Goal: Task Accomplishment & Management: Complete application form

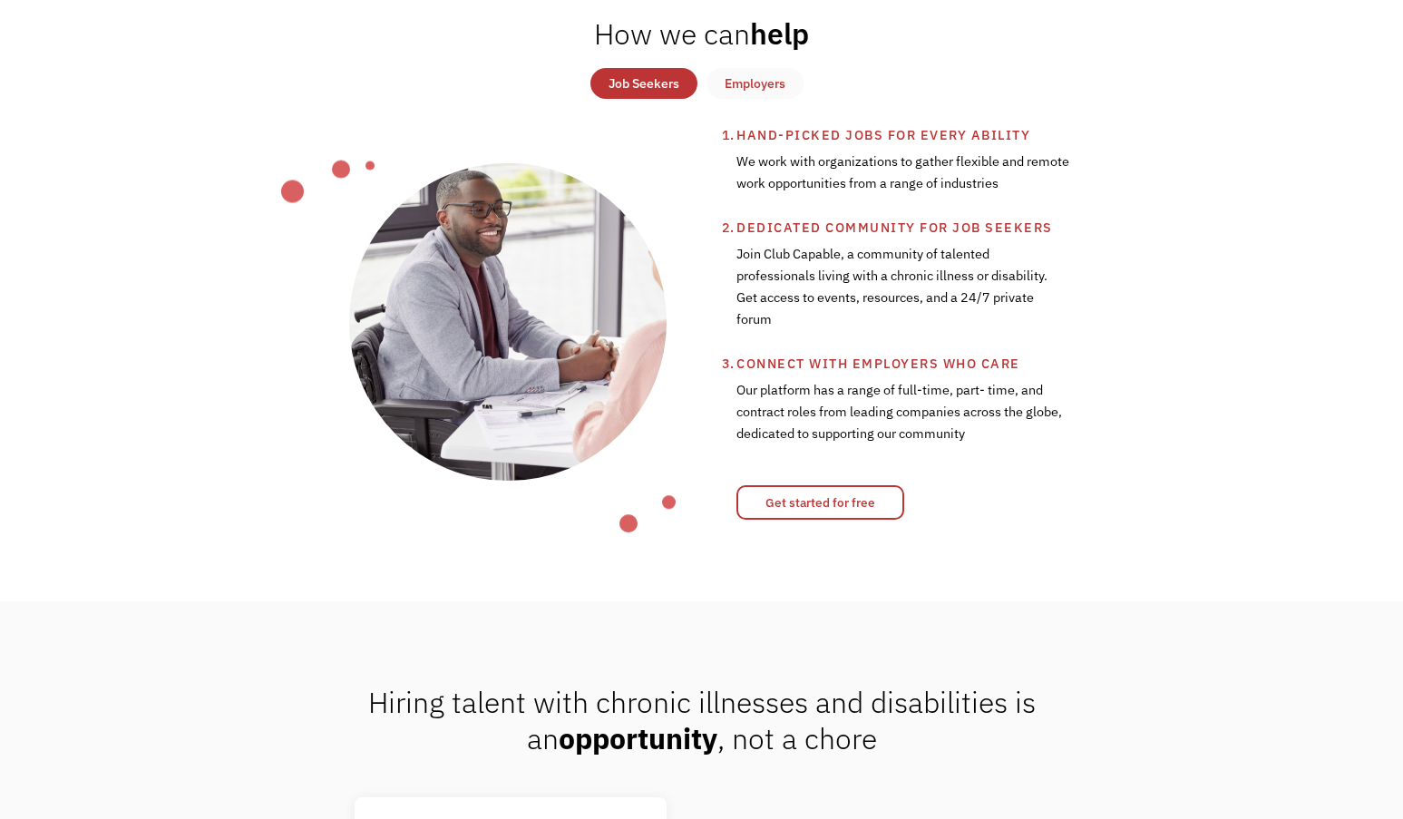
scroll to position [779, 0]
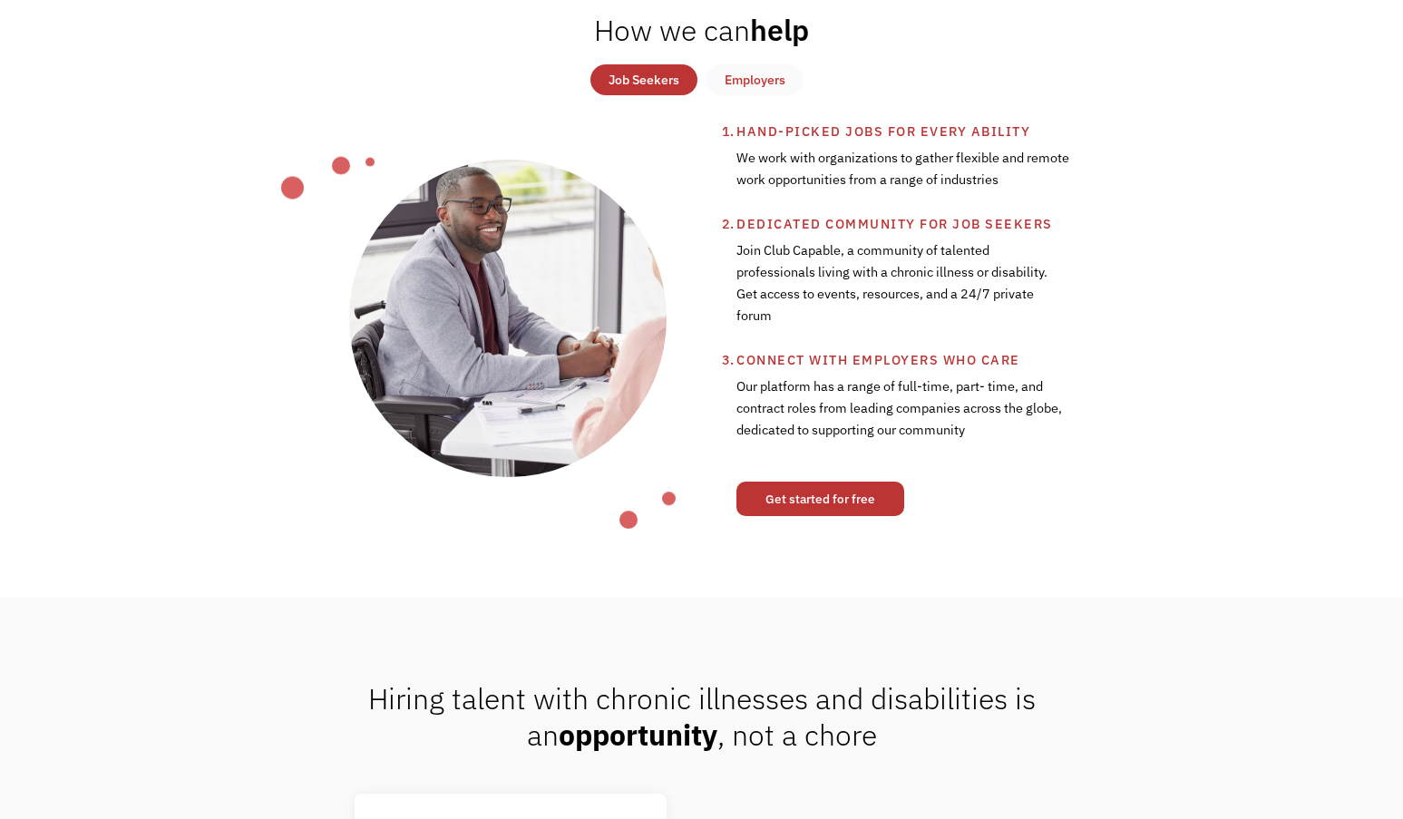
click at [817, 510] on link "Get started for free" at bounding box center [820, 498] width 168 height 34
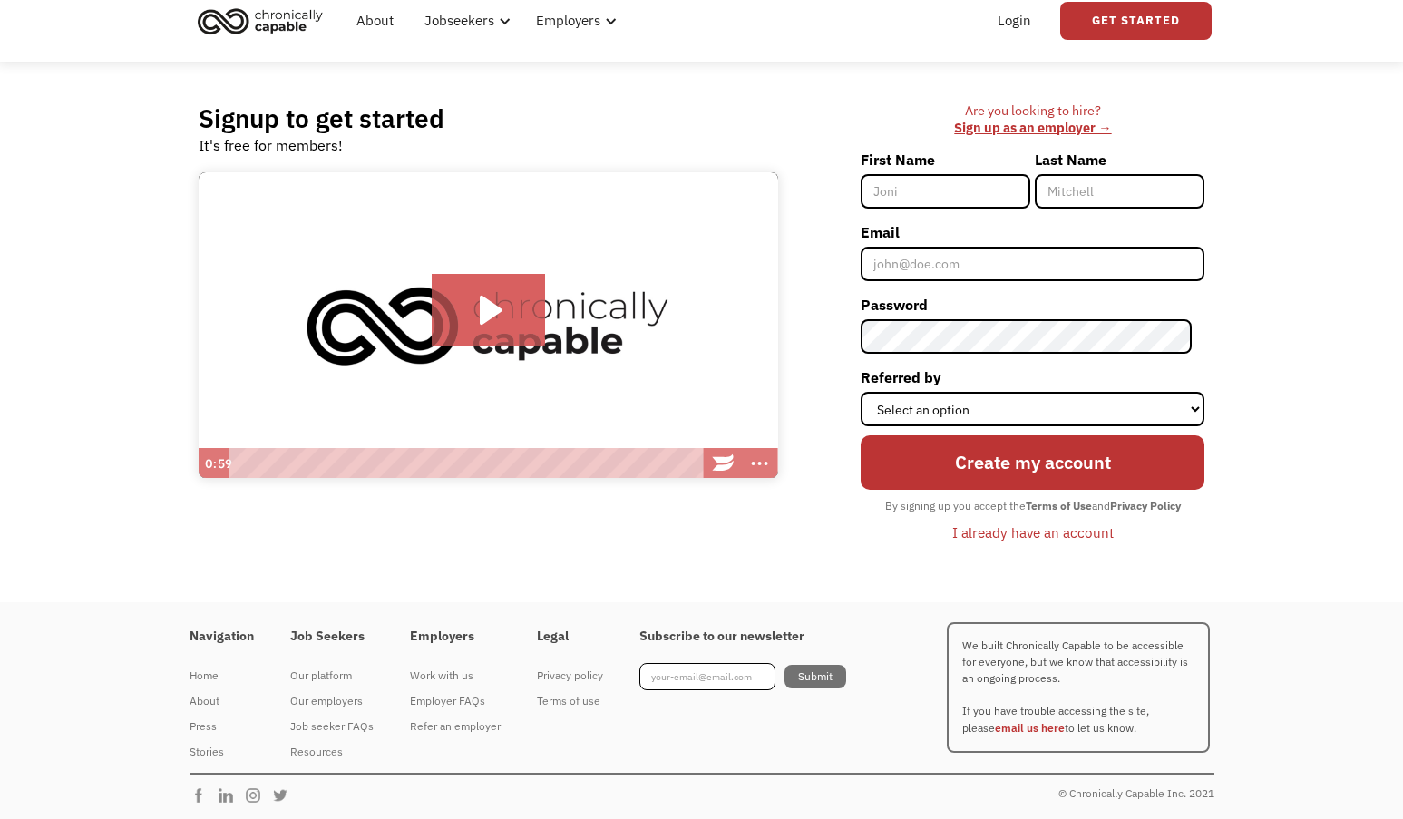
scroll to position [64, 0]
type input "[PERSON_NAME]"
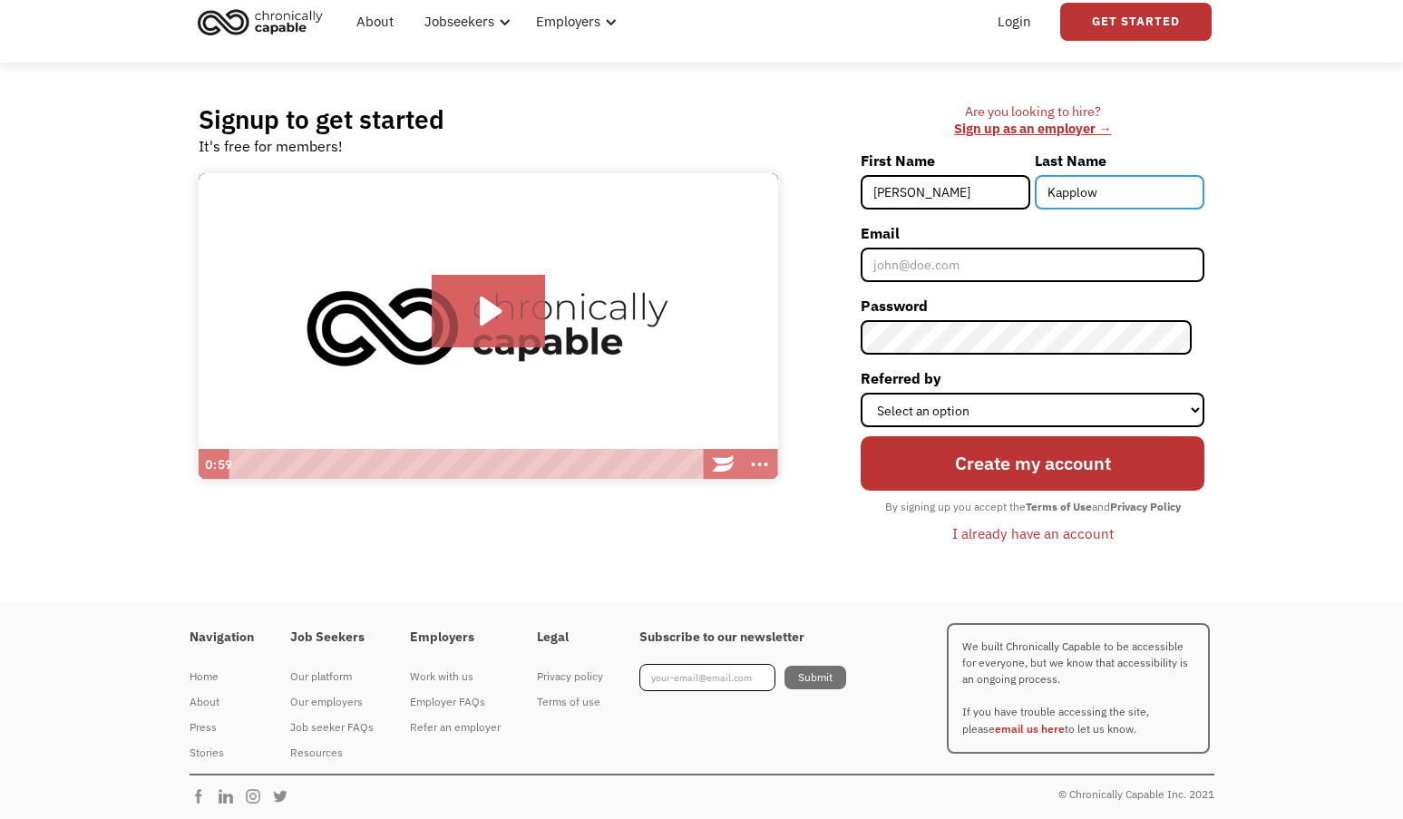
type input "Kapplow"
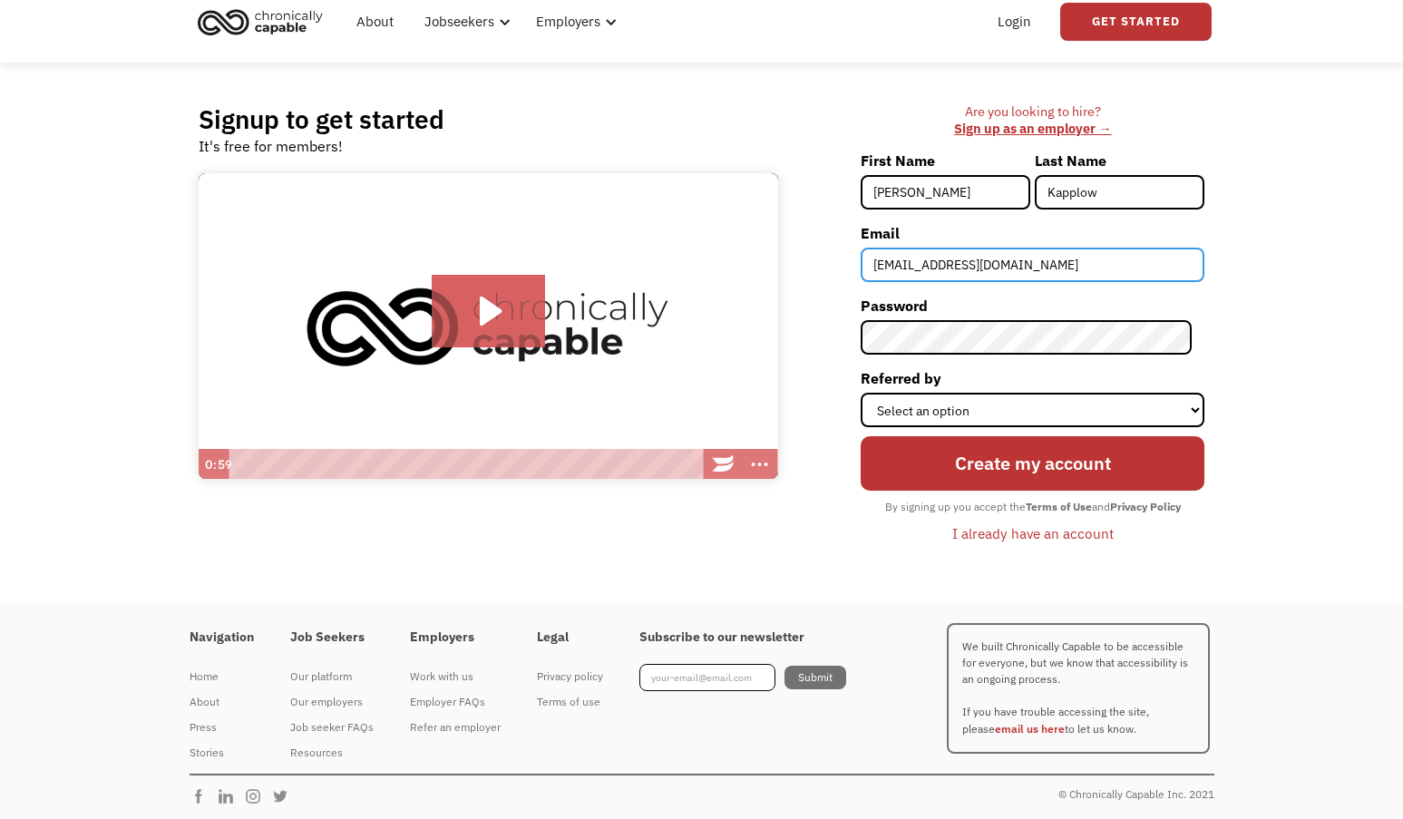
type input "[EMAIL_ADDRESS][DOMAIN_NAME]"
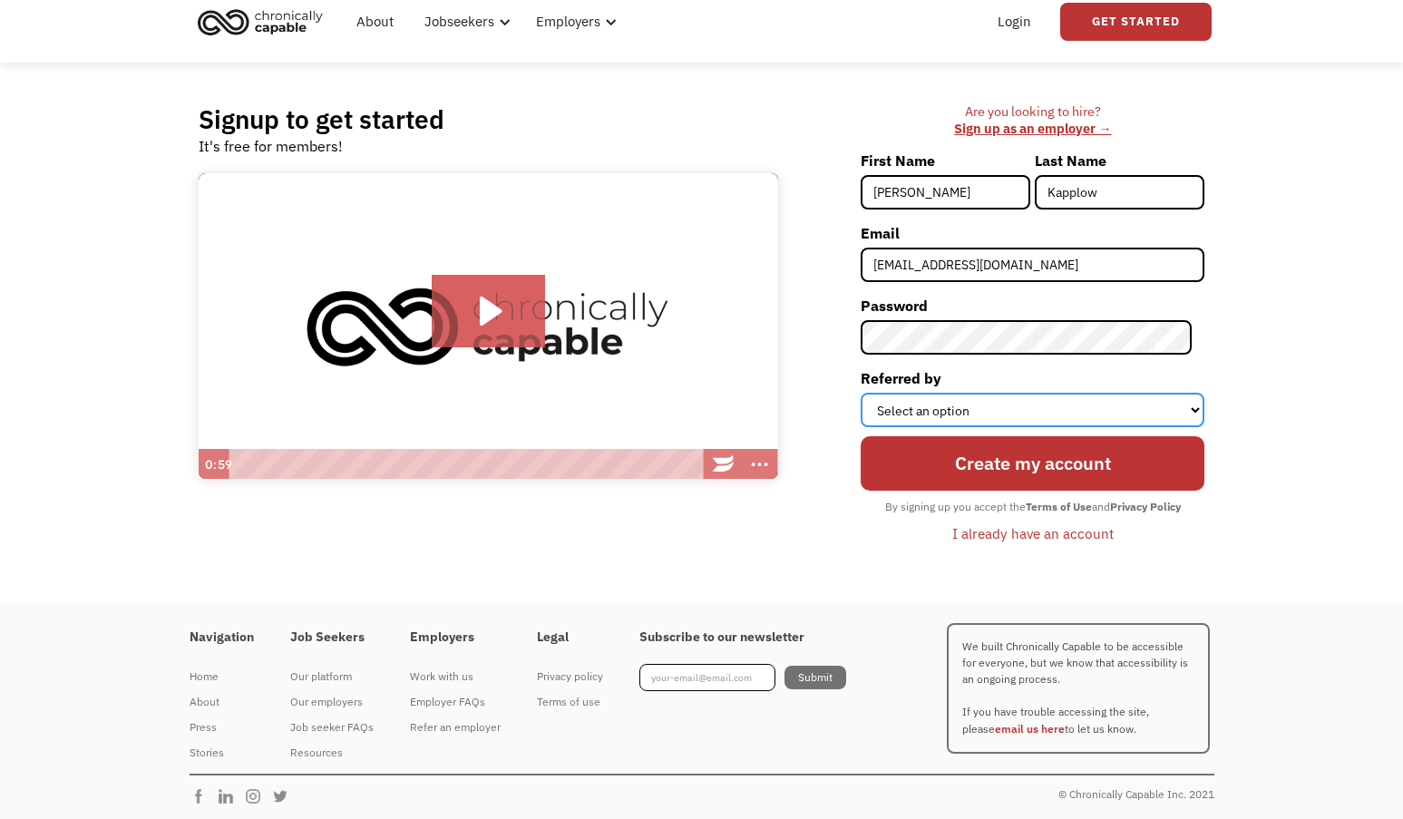
select select "Other"
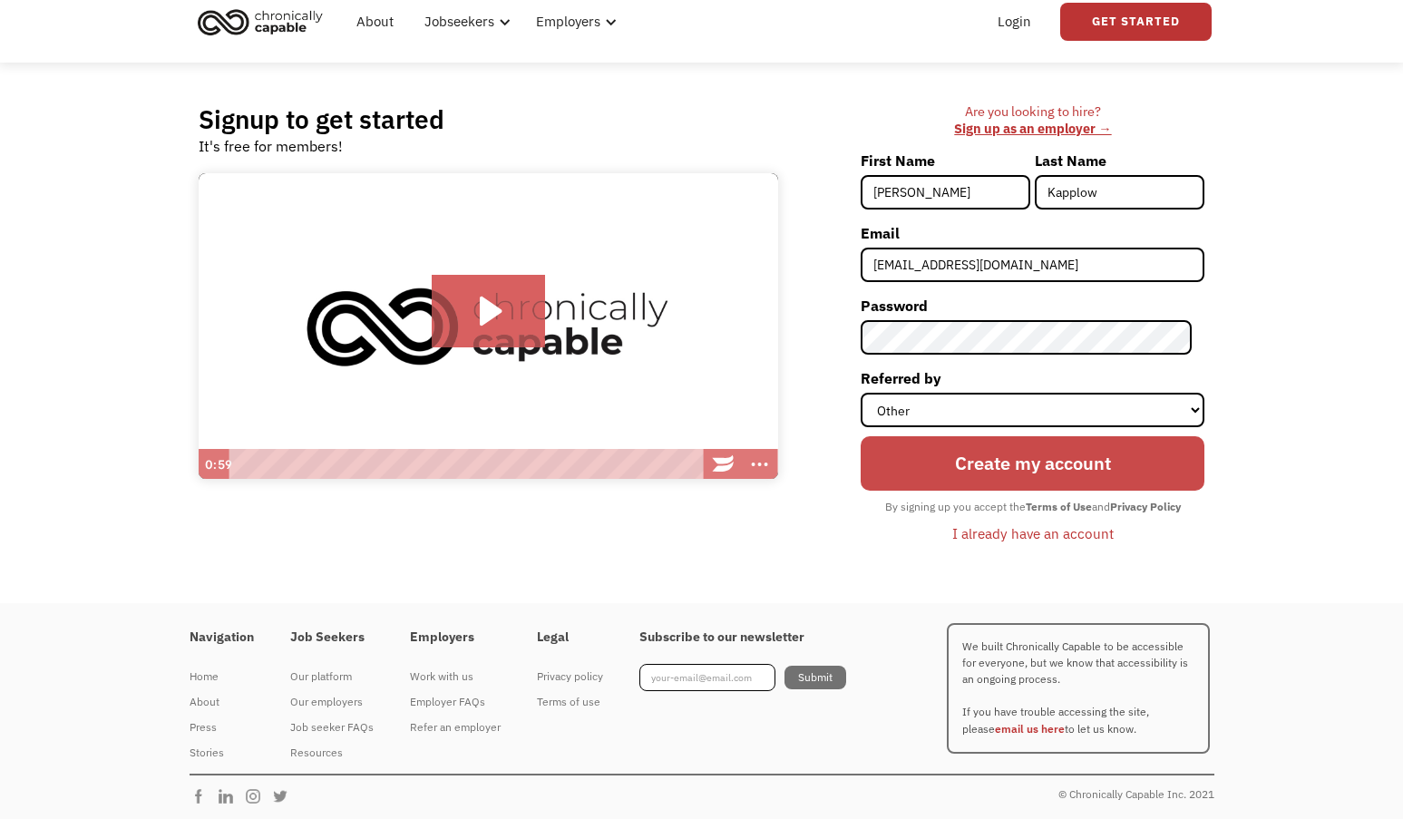
click at [969, 467] on input "Create my account" at bounding box center [1032, 463] width 344 height 54
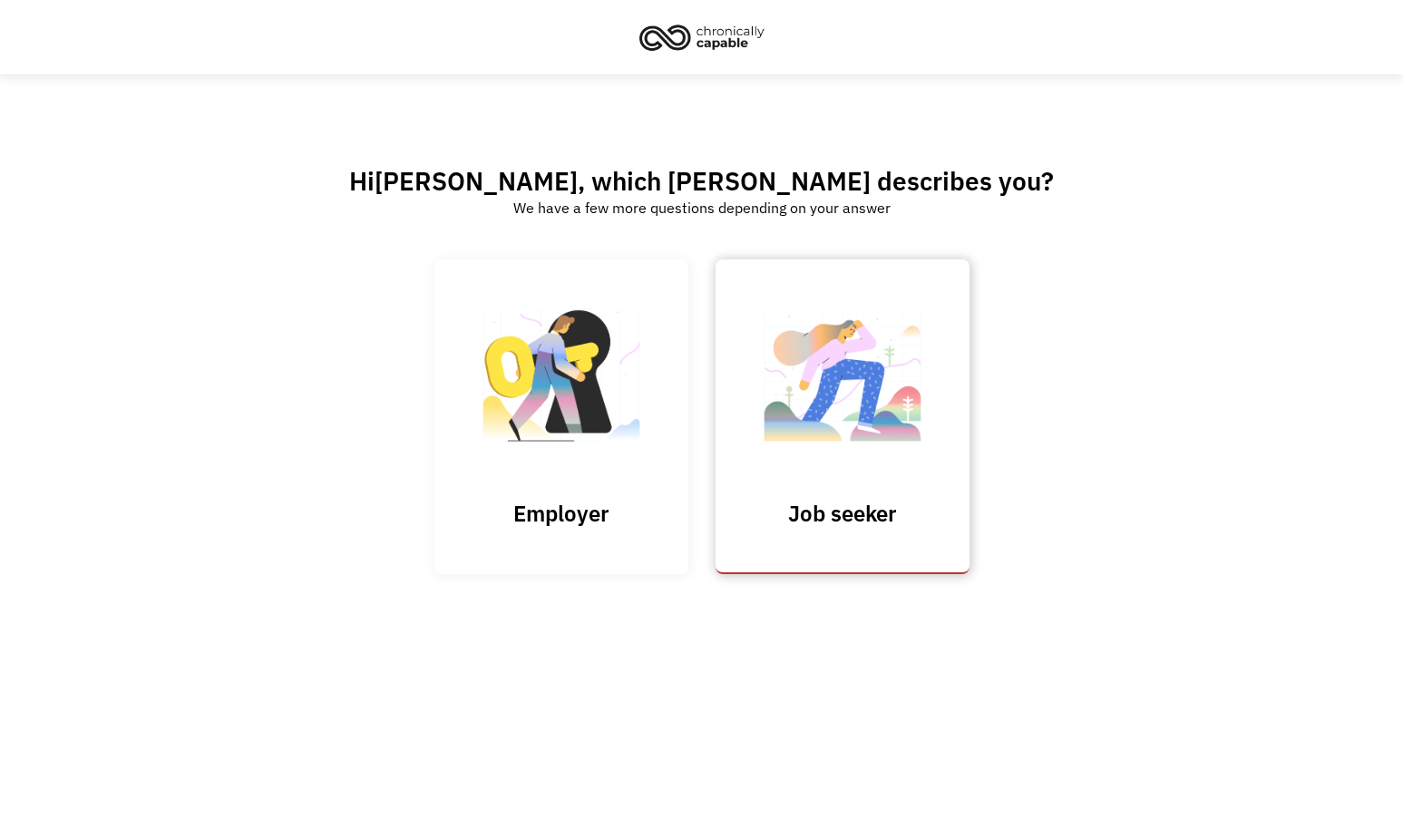
click at [811, 437] on img at bounding box center [842, 384] width 181 height 177
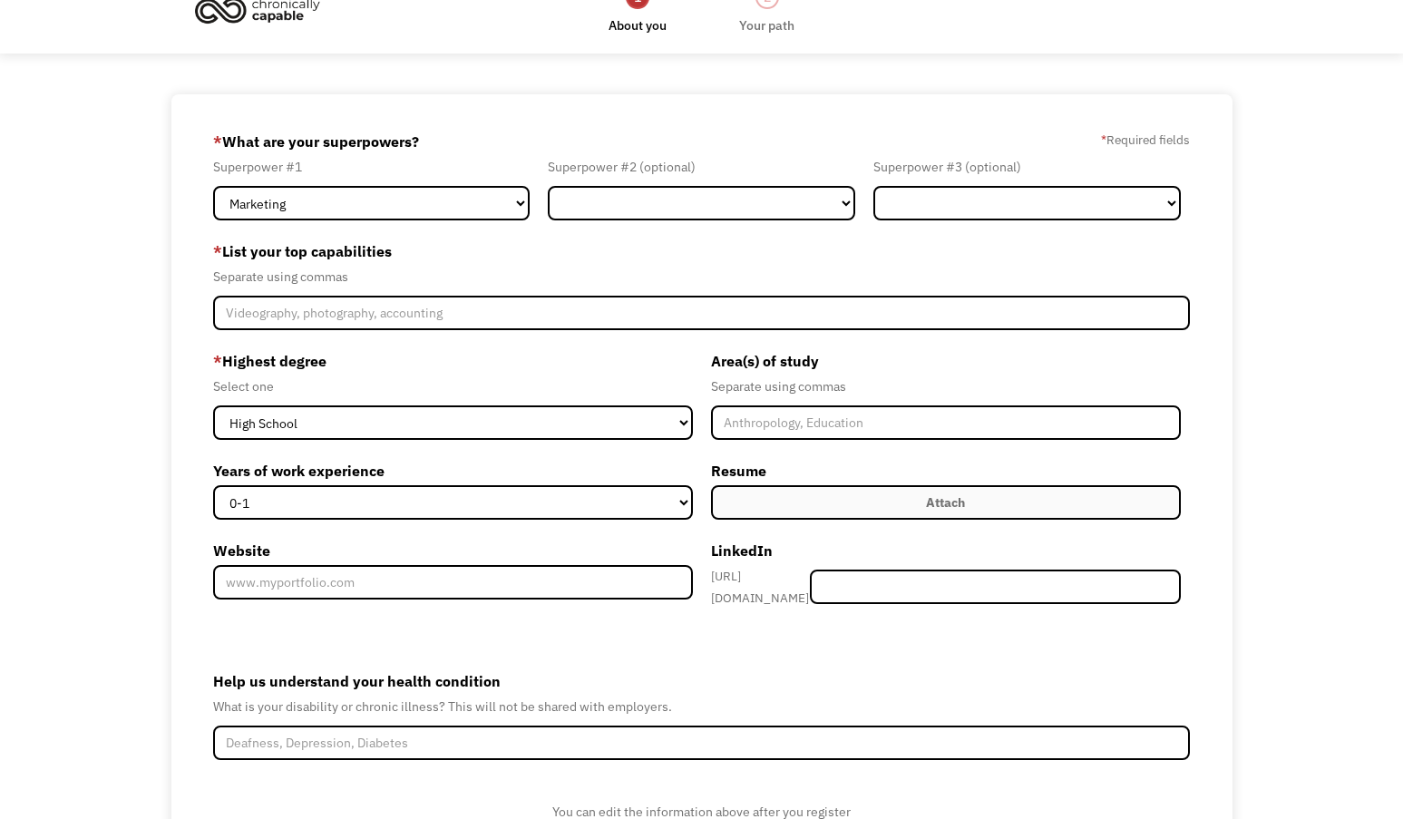
scroll to position [34, 0]
select select "Sales"
select select "Other"
select select "Technology"
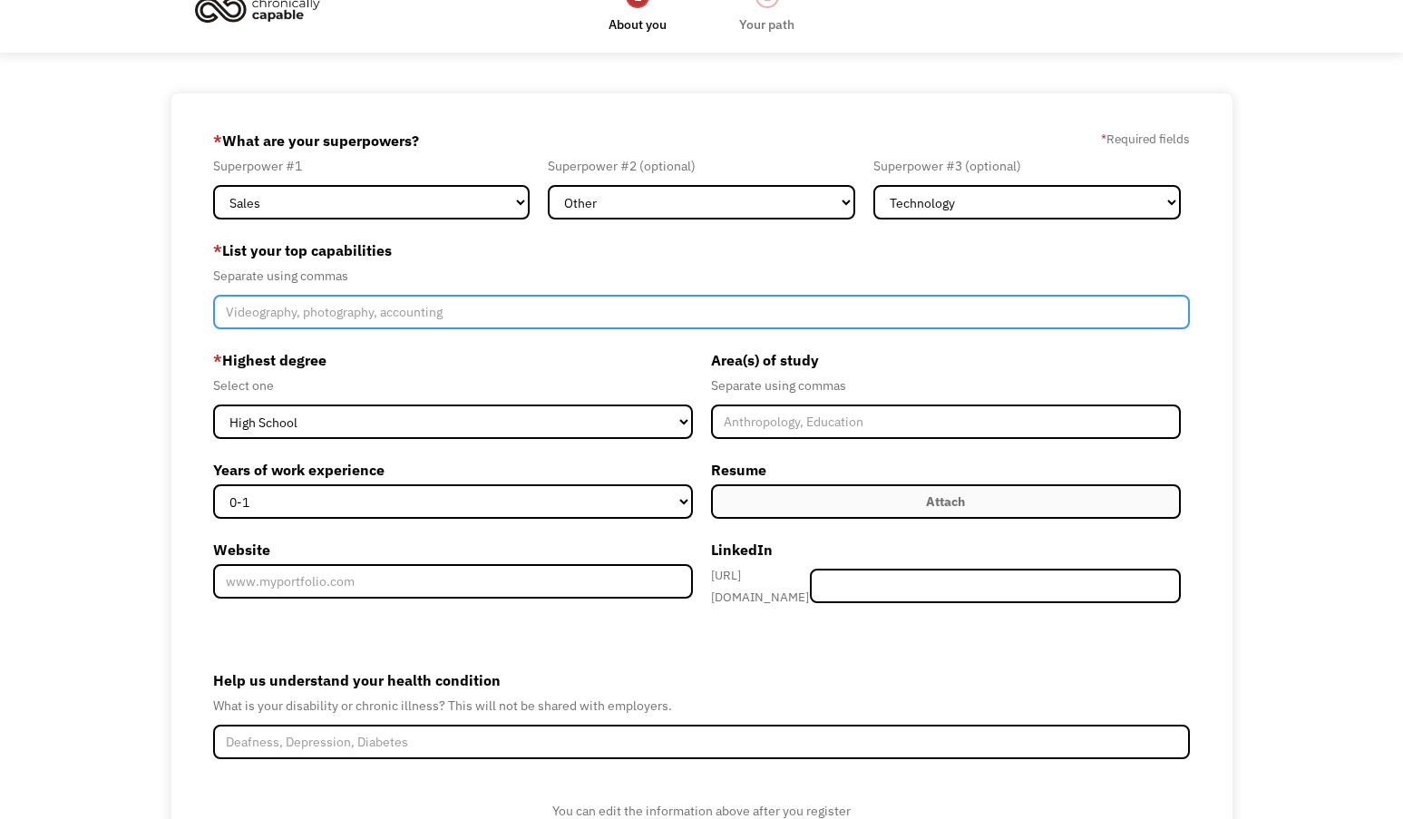
click at [634, 316] on input "Member-Create-Step1" at bounding box center [701, 312] width 976 height 34
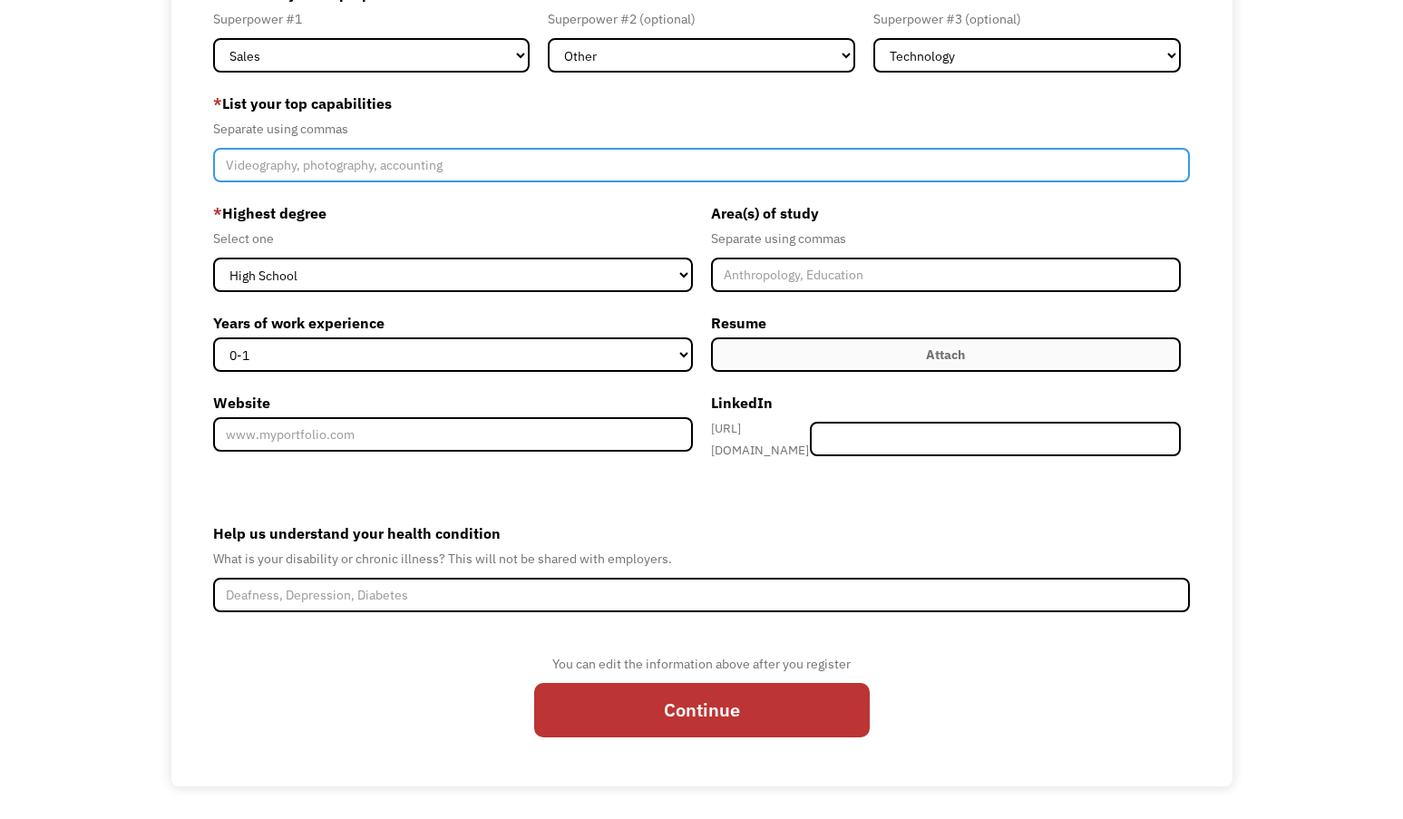
scroll to position [180, 0]
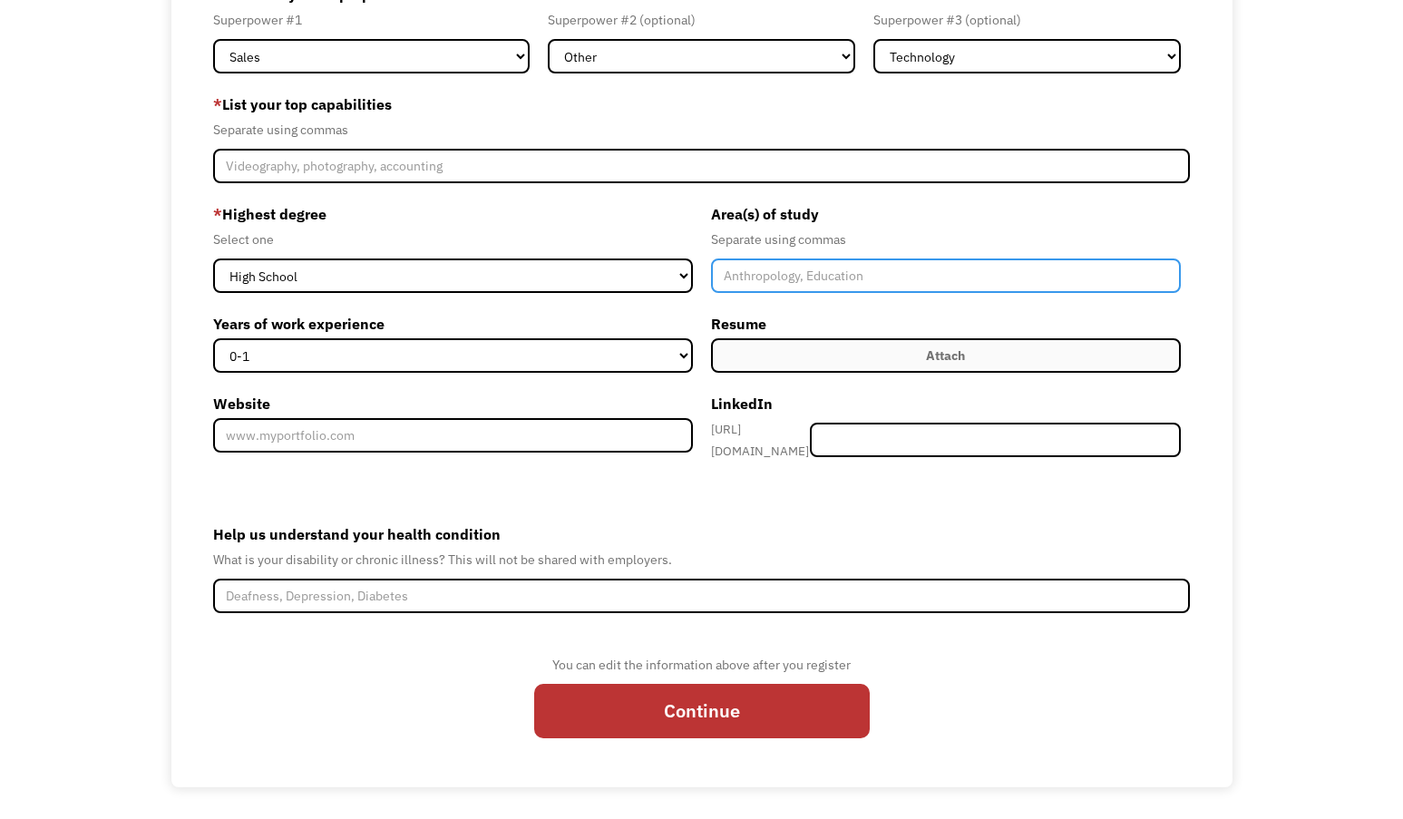
click at [782, 280] on input "Member-Create-Step1" at bounding box center [946, 275] width 471 height 34
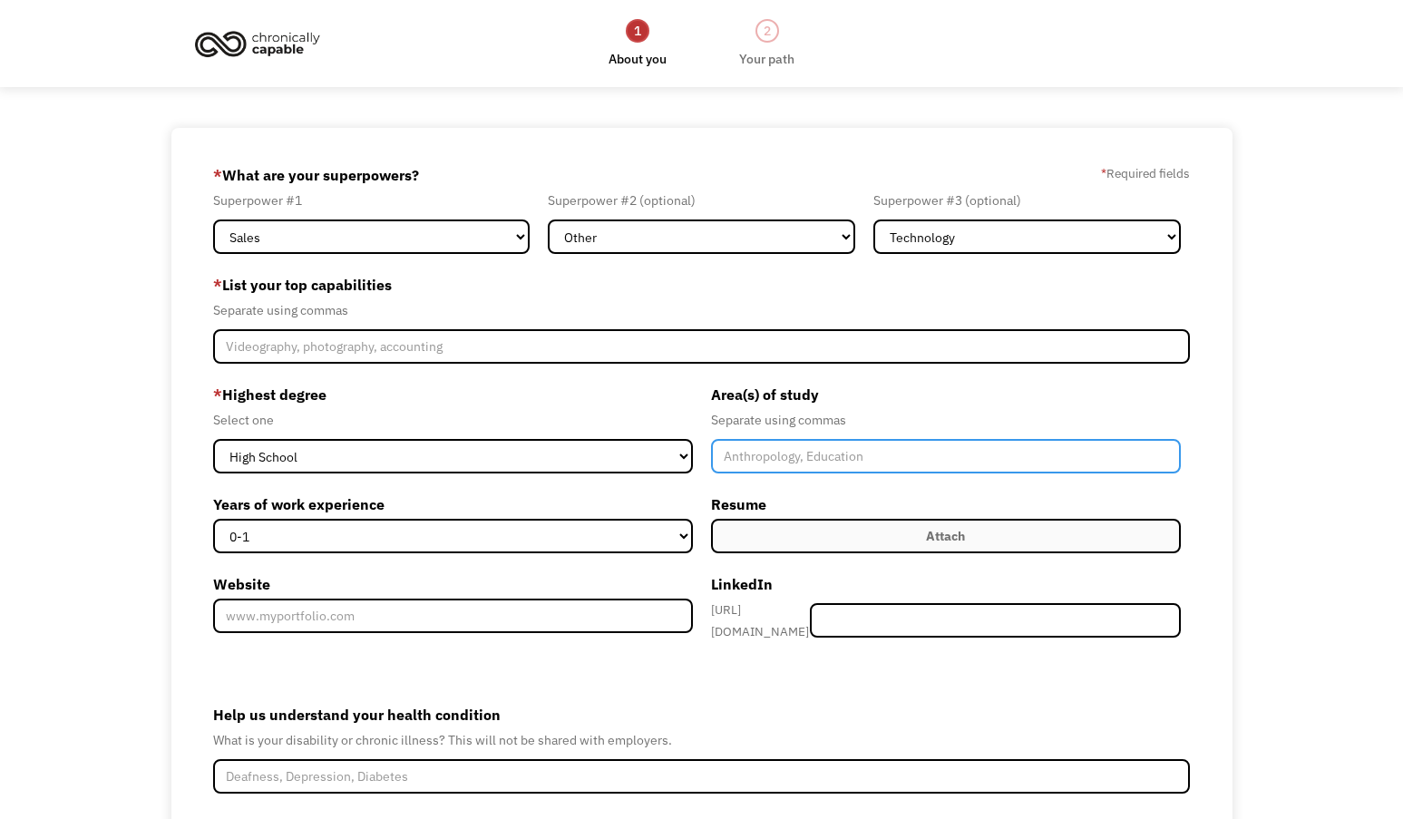
scroll to position [0, 0]
